Goal: Task Accomplishment & Management: Use online tool/utility

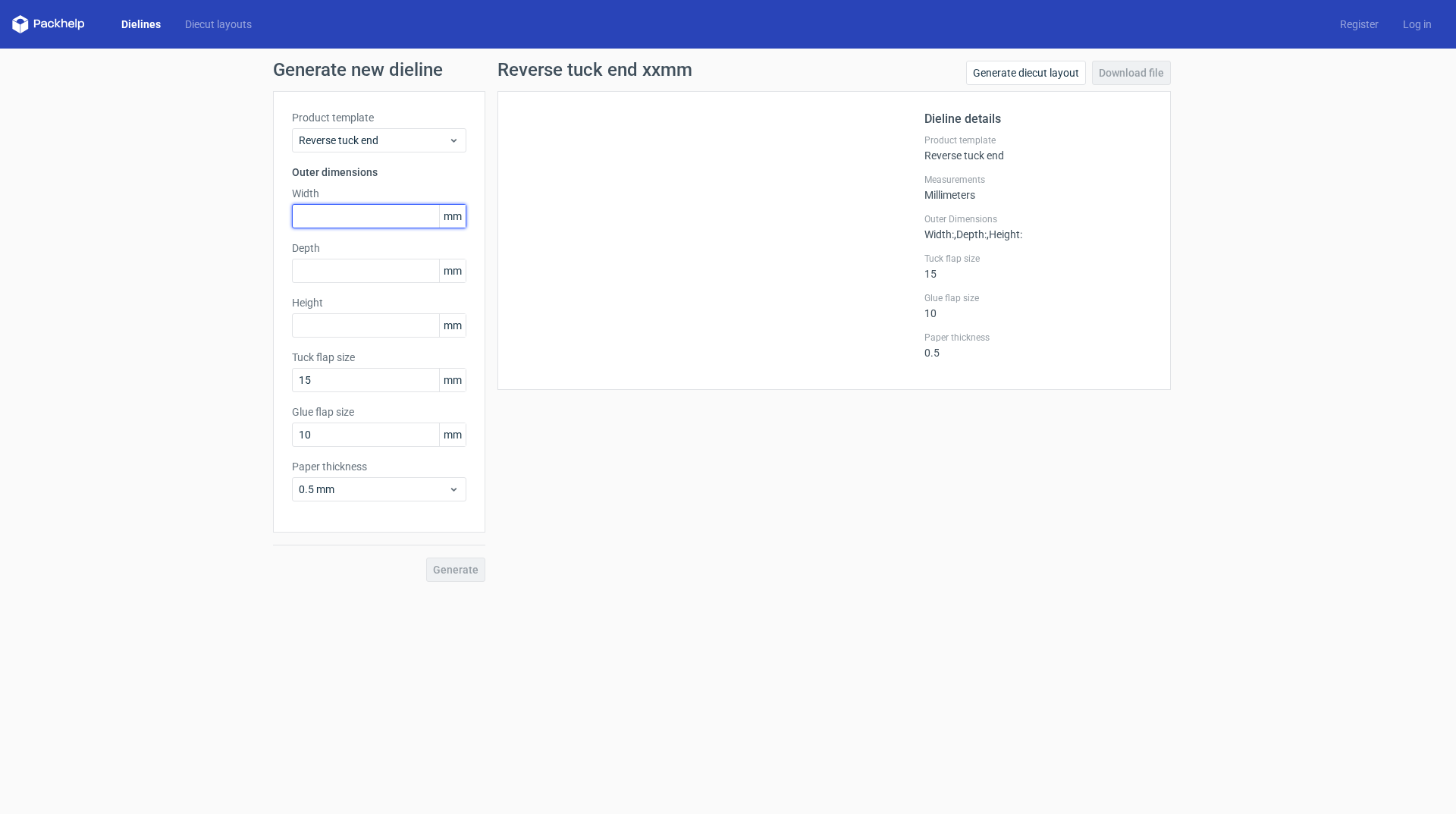
click at [375, 207] on input "text" at bounding box center [379, 215] width 175 height 24
type input "80"
drag, startPoint x: 343, startPoint y: 271, endPoint x: 94, endPoint y: 221, distance: 254.0
click at [156, 264] on div "Generate new dieline Product template Reverse tuck end Outer dimensions Width 8…" at bounding box center [728, 321] width 1456 height 545
type input "65"
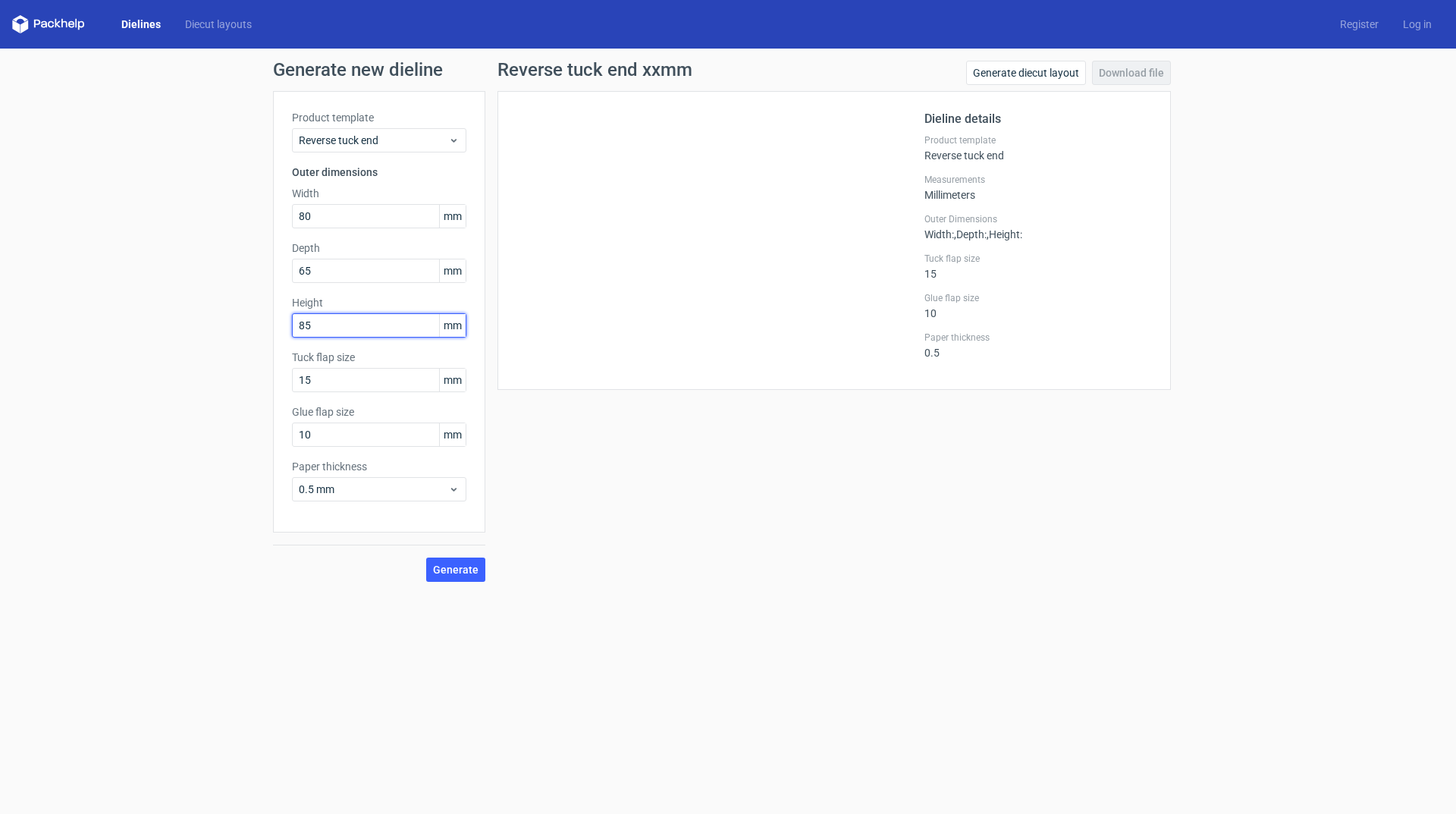
type input "85"
drag, startPoint x: 201, startPoint y: 421, endPoint x: 182, endPoint y: 421, distance: 19.0
click at [192, 421] on div "Generate new dieline Product template Reverse tuck end Outer dimensions Width 8…" at bounding box center [728, 321] width 1456 height 545
type input "12"
click at [448, 570] on span "Generate" at bounding box center [456, 569] width 46 height 11
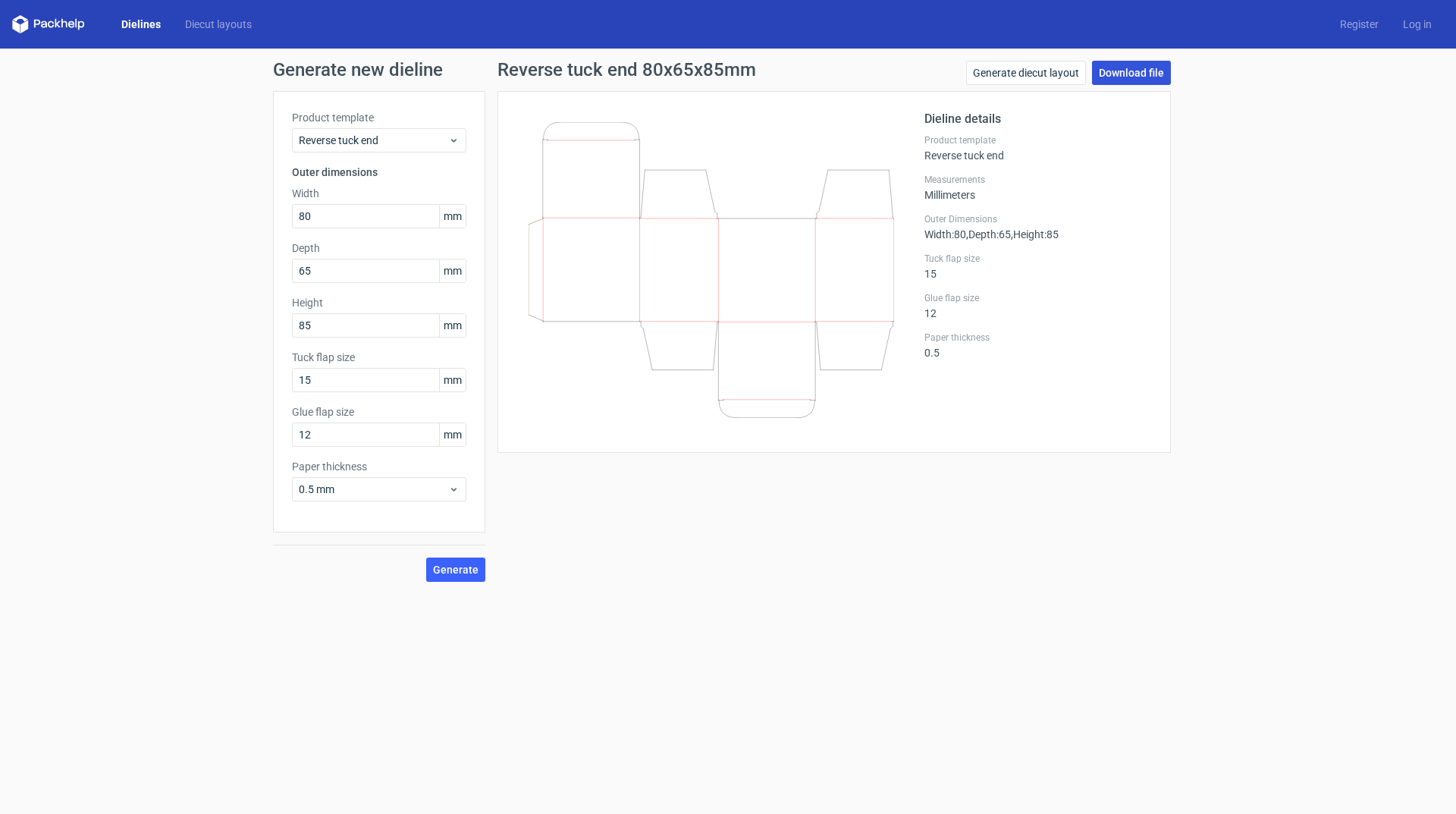
click at [1151, 77] on link "Download file" at bounding box center [1131, 72] width 78 height 24
